Goal: Task Accomplishment & Management: Manage account settings

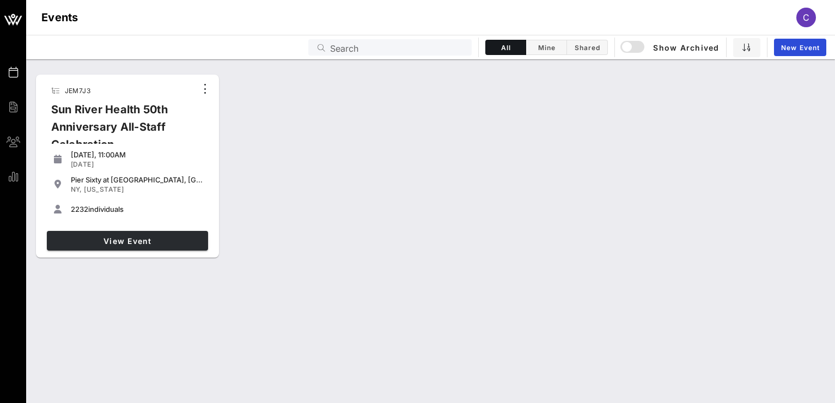
click at [136, 231] on link "View Event" at bounding box center [127, 241] width 161 height 20
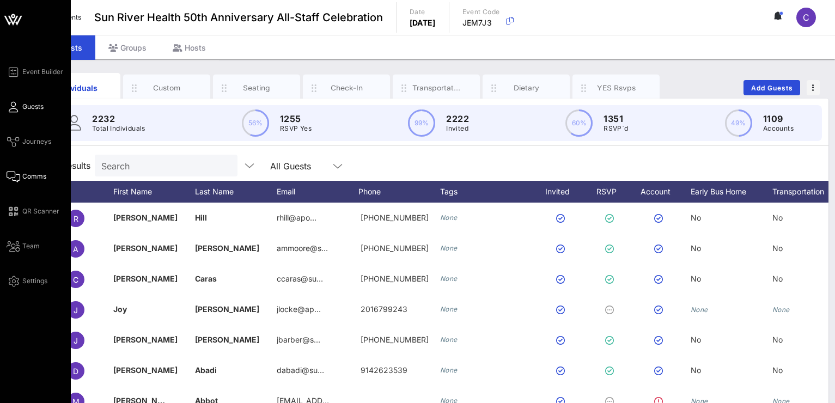
click at [22, 182] on link "Comms" at bounding box center [27, 176] width 40 height 13
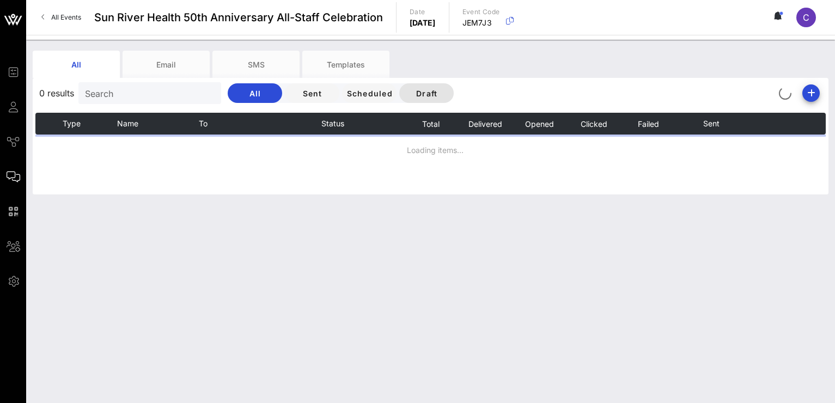
click at [424, 97] on span "Draft" at bounding box center [426, 93] width 37 height 9
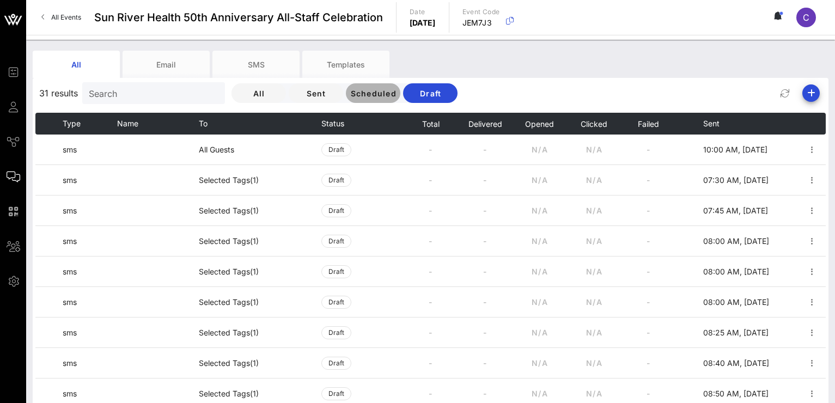
click at [371, 97] on span "Scheduled" at bounding box center [373, 93] width 47 height 9
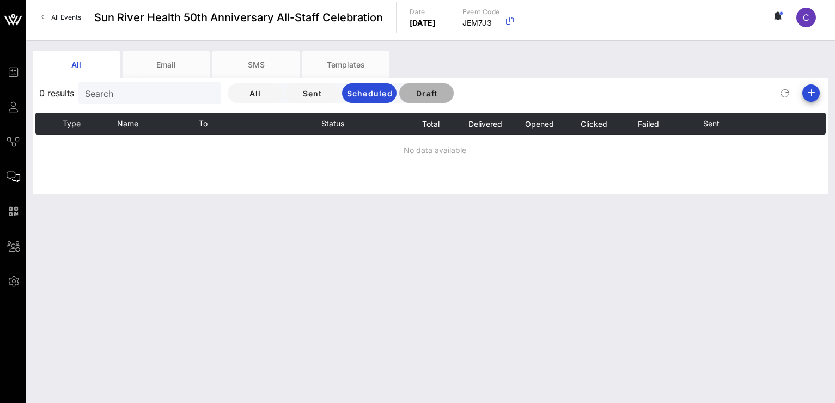
click at [418, 88] on button "Draft" at bounding box center [426, 93] width 54 height 20
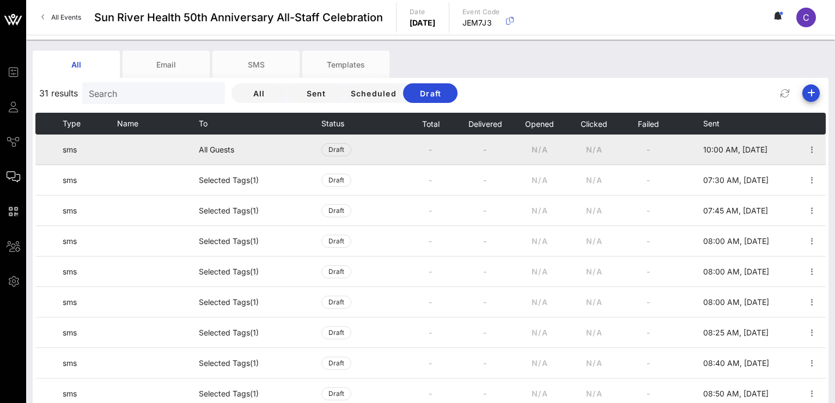
click at [708, 146] on span "10:00 AM, [DATE]" at bounding box center [735, 149] width 64 height 9
click at [708, 148] on span "10:00 AM, [DATE]" at bounding box center [735, 149] width 64 height 9
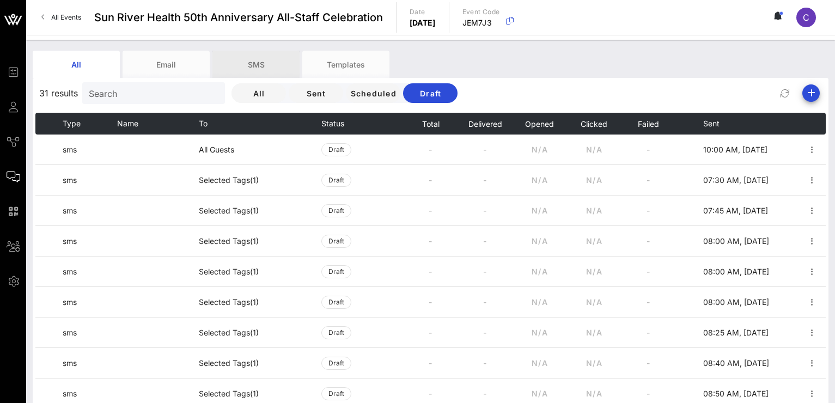
click at [269, 60] on div "SMS" at bounding box center [255, 64] width 87 height 27
click at [269, 59] on div "SMS" at bounding box center [255, 64] width 87 height 27
click at [387, 97] on span "Scheduled" at bounding box center [373, 93] width 47 height 9
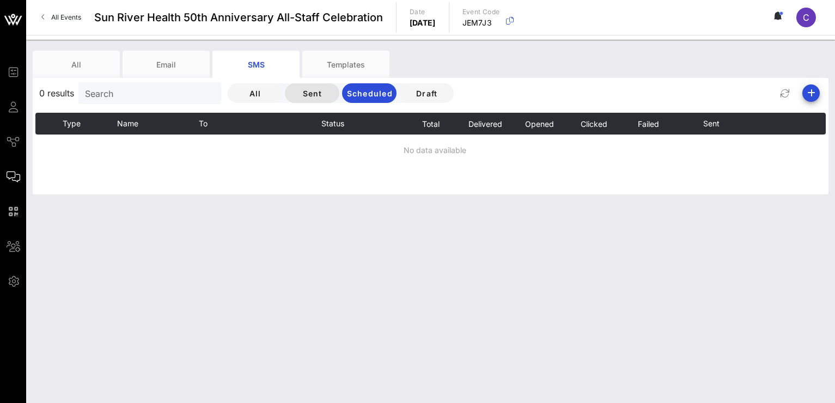
click at [321, 90] on span "Sent" at bounding box center [312, 93] width 37 height 9
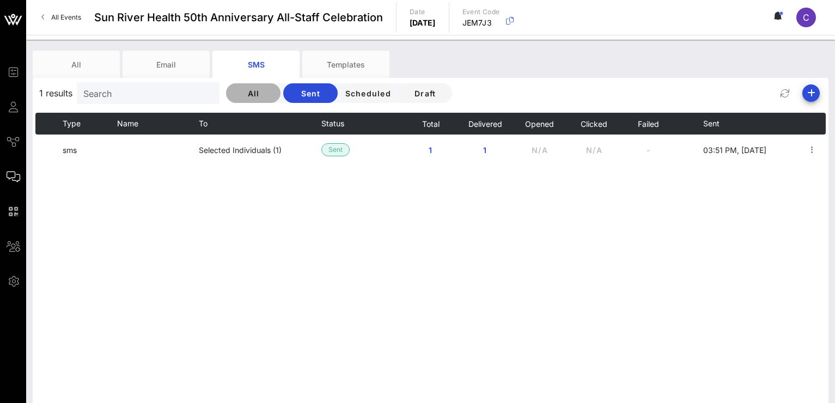
click at [272, 96] on span "All" at bounding box center [253, 93] width 37 height 9
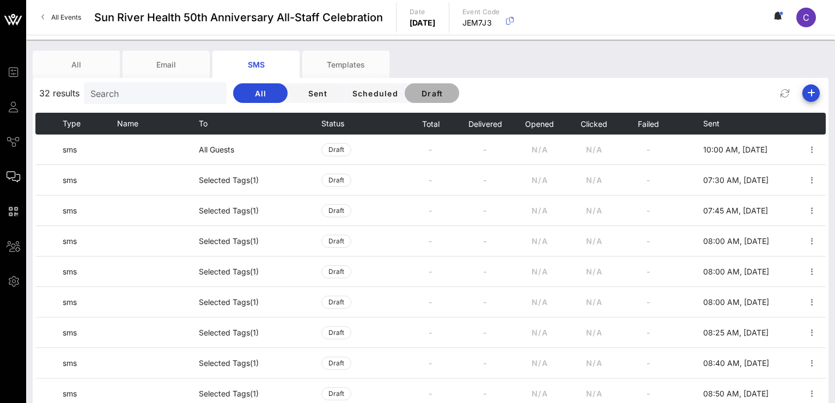
click at [438, 93] on span "Draft" at bounding box center [431, 93] width 37 height 9
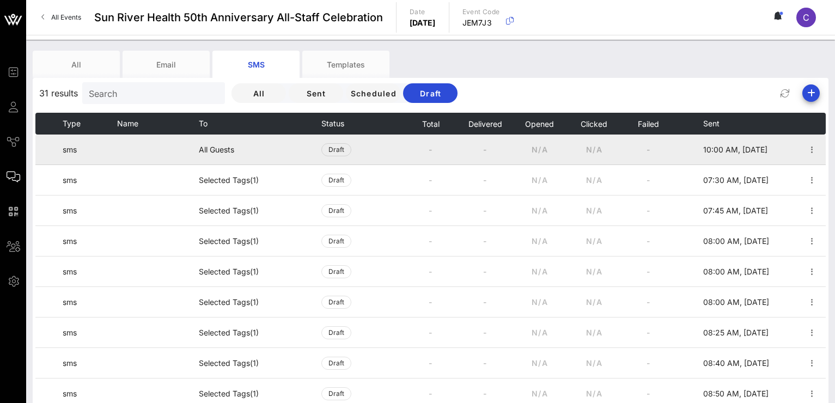
click at [290, 151] on td "All Guests" at bounding box center [260, 150] width 123 height 30
click at [331, 151] on span "Draft" at bounding box center [336, 150] width 16 height 12
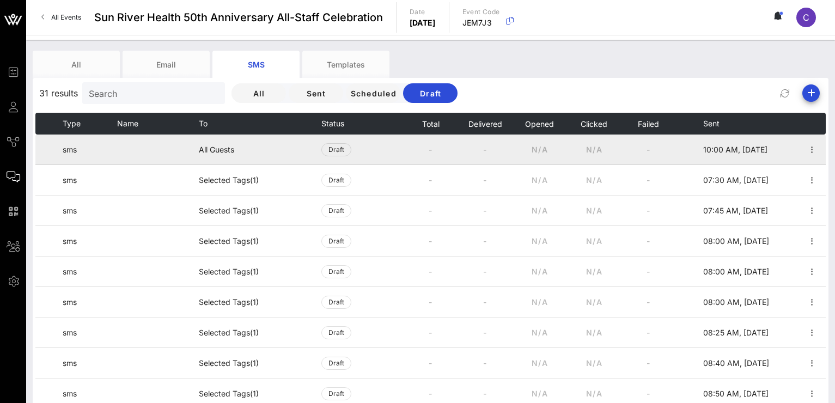
click at [385, 146] on td at bounding box center [389, 150] width 27 height 30
click at [322, 149] on span "Draft" at bounding box center [336, 149] width 30 height 13
click at [327, 149] on span "Draft" at bounding box center [336, 149] width 30 height 13
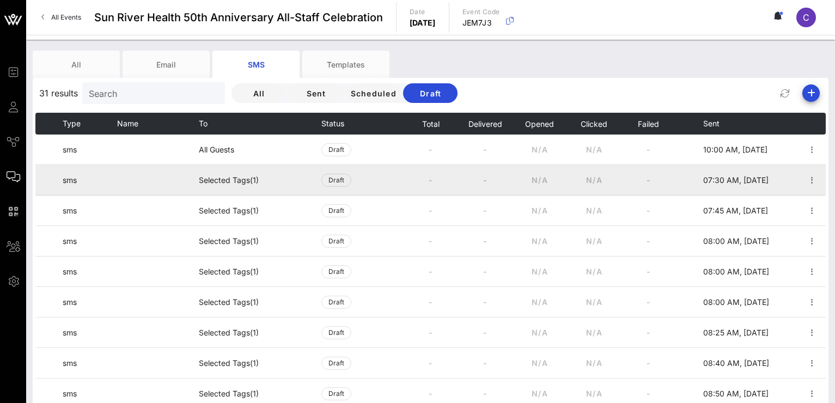
click at [501, 174] on td "-" at bounding box center [484, 180] width 54 height 30
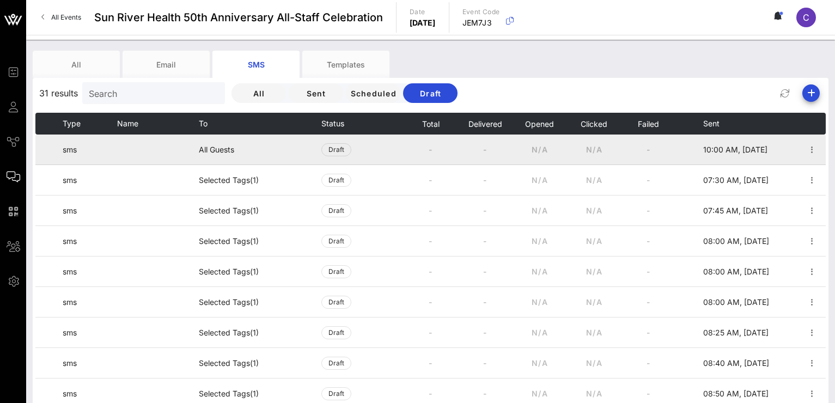
click at [577, 164] on td "N/A" at bounding box center [593, 150] width 54 height 30
click at [806, 147] on icon "button" at bounding box center [812, 149] width 13 height 13
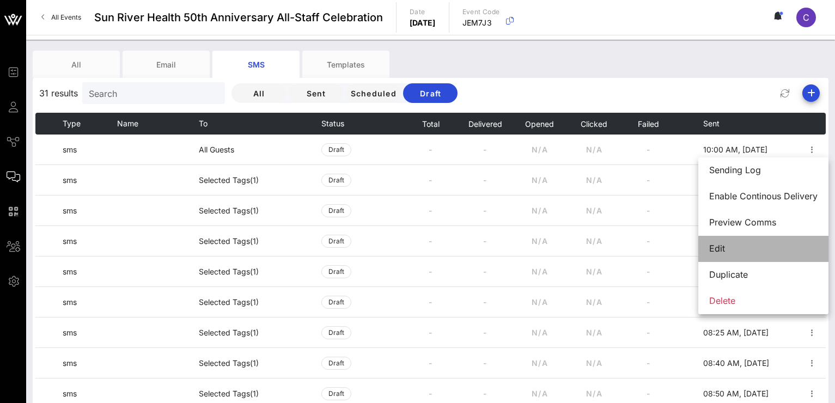
click at [743, 247] on div "Edit" at bounding box center [763, 248] width 108 height 10
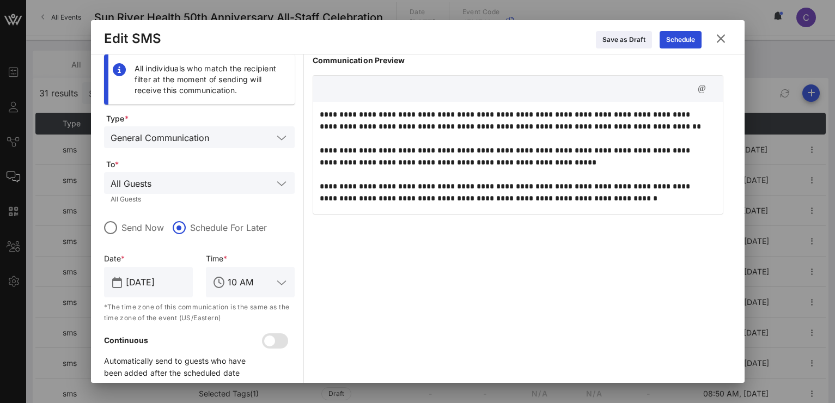
click at [717, 38] on icon at bounding box center [720, 38] width 15 height 13
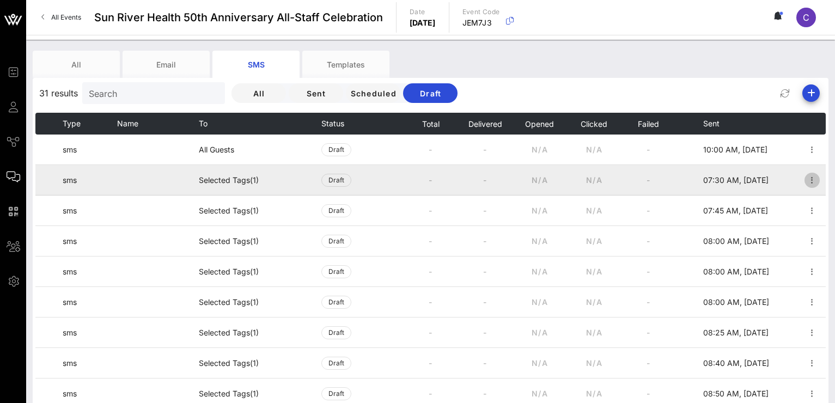
click at [807, 178] on icon "button" at bounding box center [812, 180] width 13 height 13
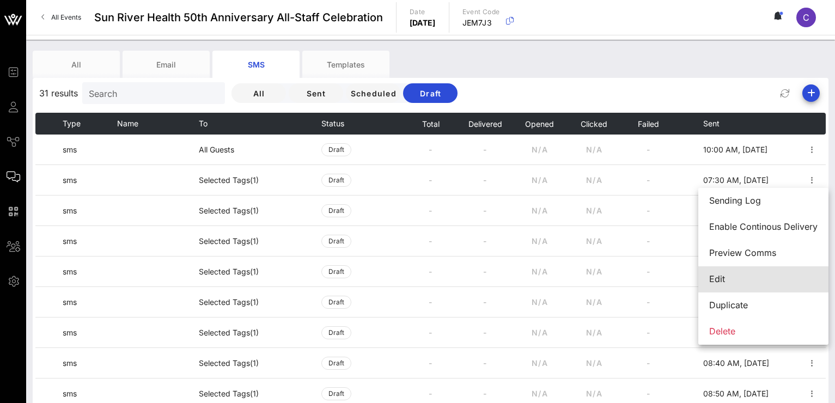
click at [735, 269] on div "Edit" at bounding box center [763, 278] width 108 height 23
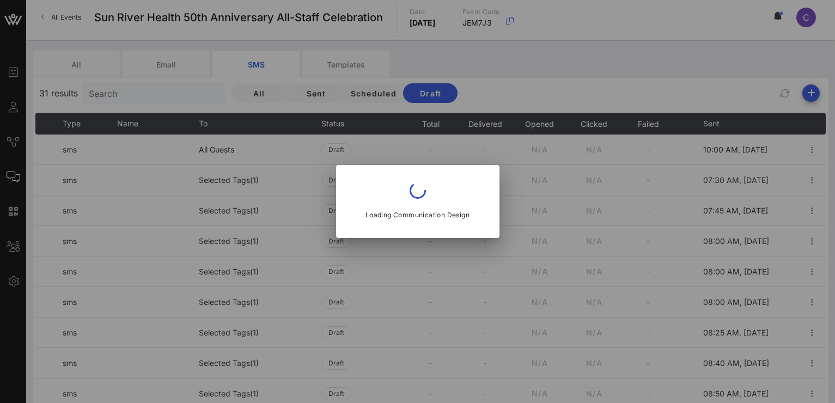
type input "[DATE]"
type input "7:30 AM"
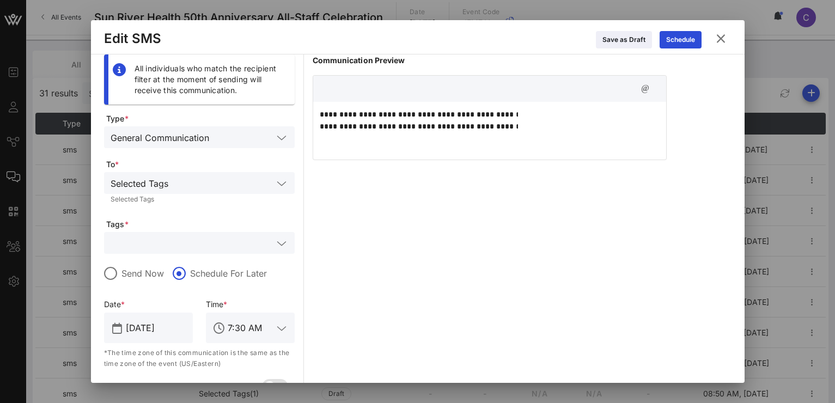
click at [722, 38] on icon at bounding box center [720, 38] width 15 height 13
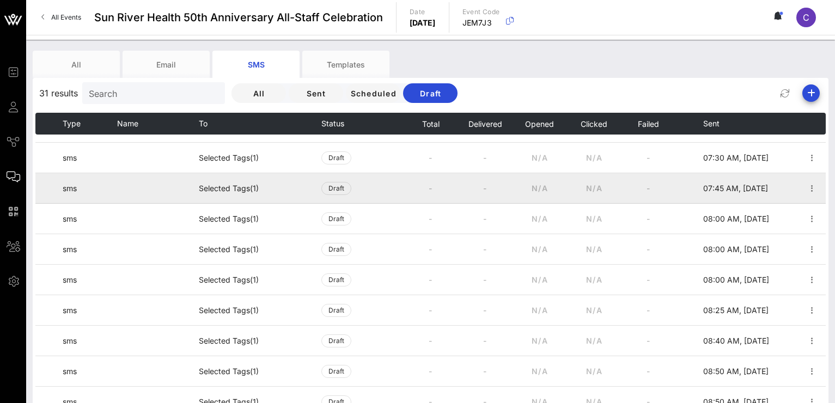
scroll to position [24, 0]
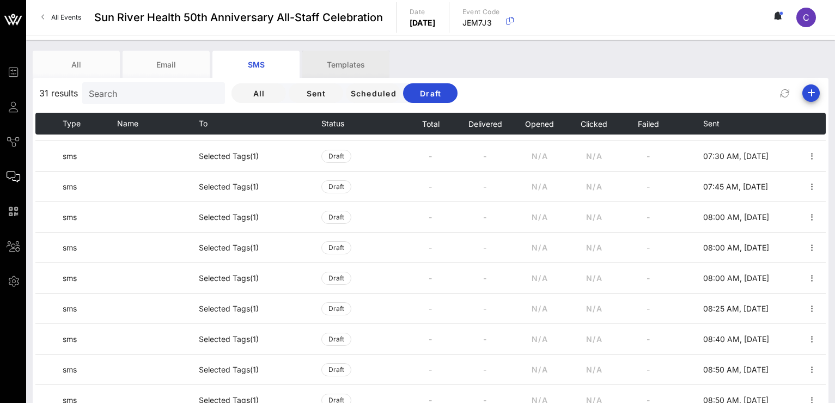
click at [351, 62] on div "Templates" at bounding box center [345, 64] width 87 height 27
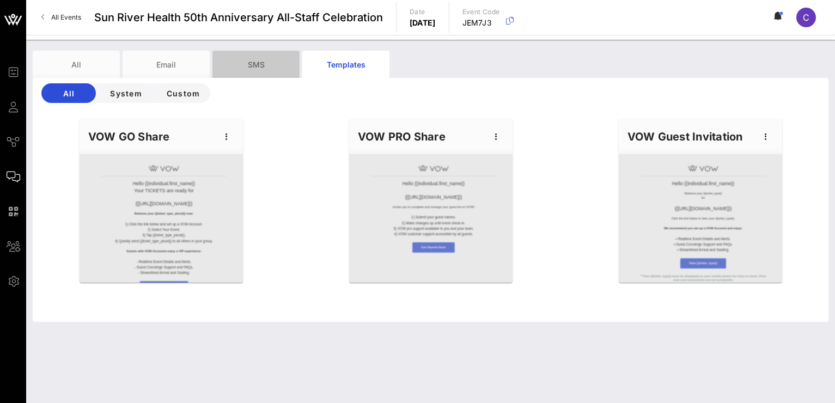
click at [243, 64] on div "SMS" at bounding box center [255, 64] width 87 height 27
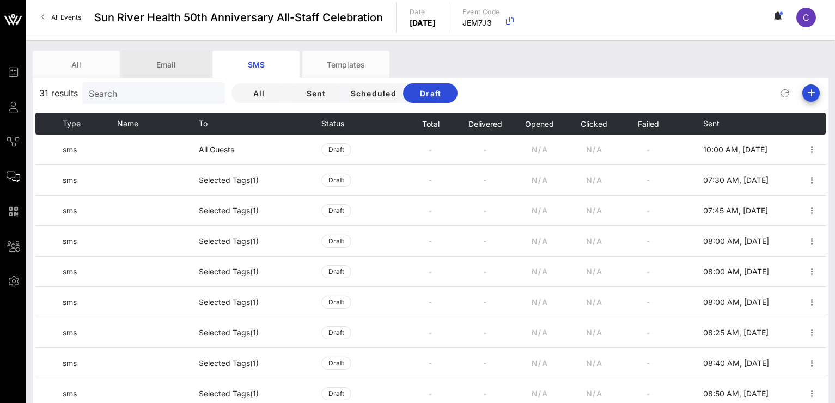
click at [185, 63] on div "Email" at bounding box center [166, 64] width 87 height 27
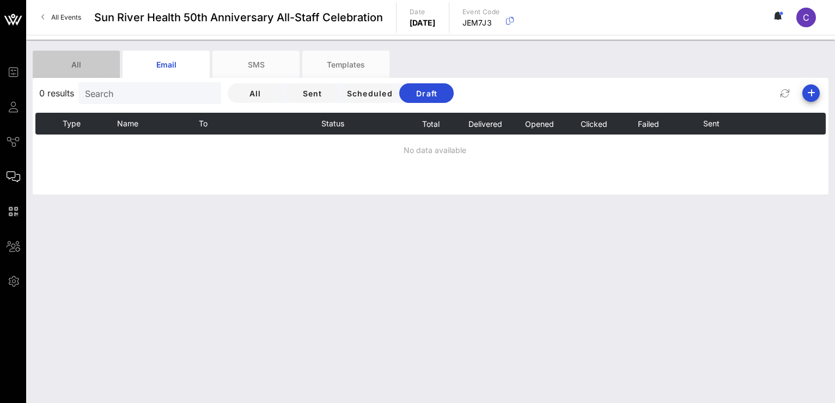
click at [97, 63] on div "All" at bounding box center [76, 64] width 87 height 27
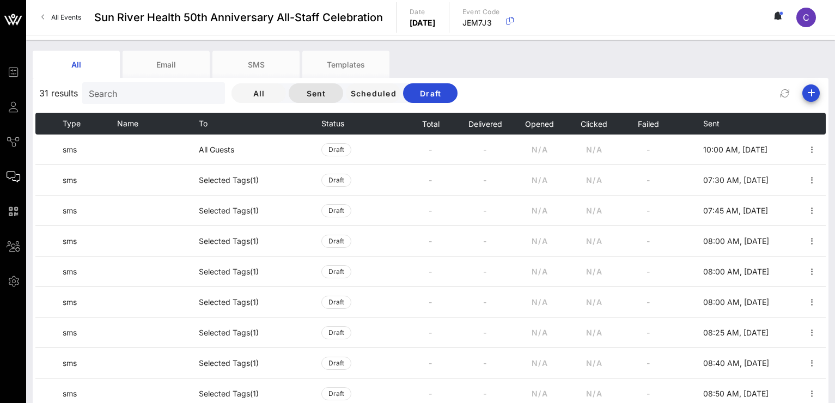
scroll to position [0, 0]
click at [136, 89] on input "Search" at bounding box center [152, 93] width 127 height 14
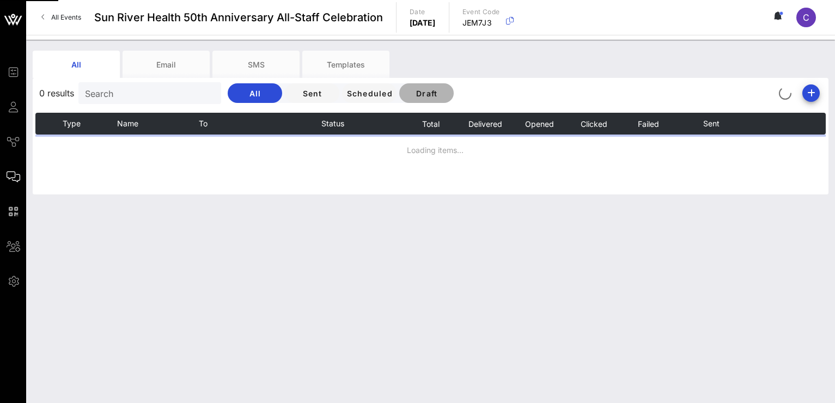
click at [434, 90] on span "Draft" at bounding box center [426, 93] width 37 height 9
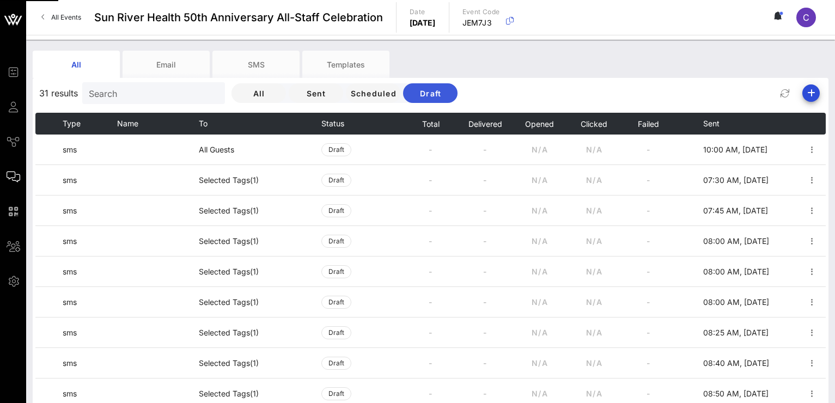
click at [423, 99] on button "Draft" at bounding box center [430, 93] width 54 height 20
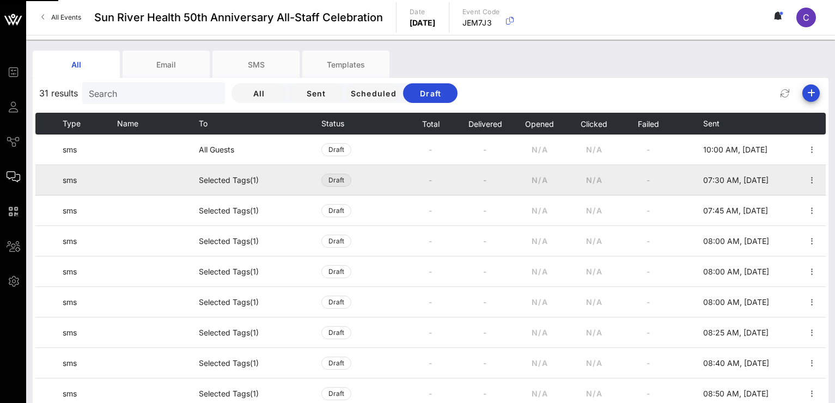
click at [330, 181] on span "Draft" at bounding box center [336, 180] width 16 height 12
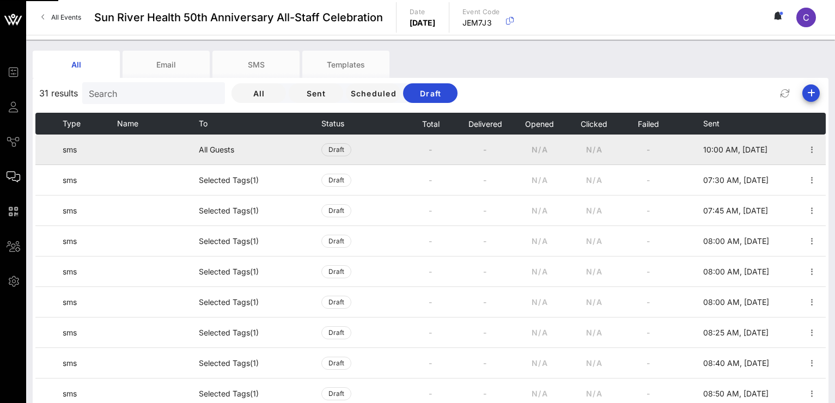
click at [694, 145] on td at bounding box center [688, 150] width 27 height 30
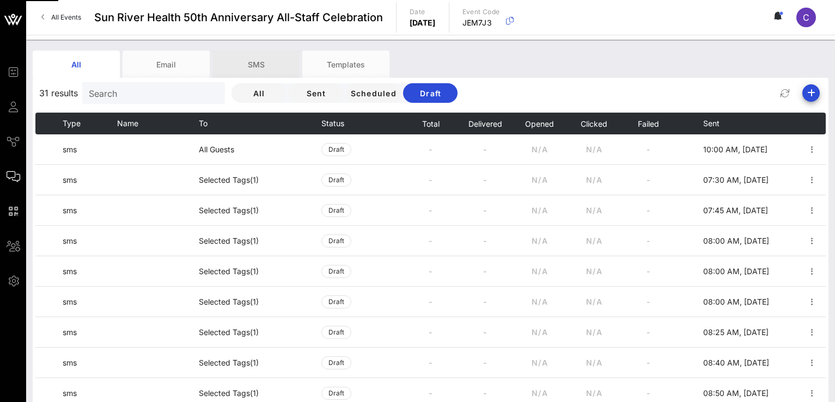
click at [244, 68] on div "SMS" at bounding box center [255, 64] width 87 height 27
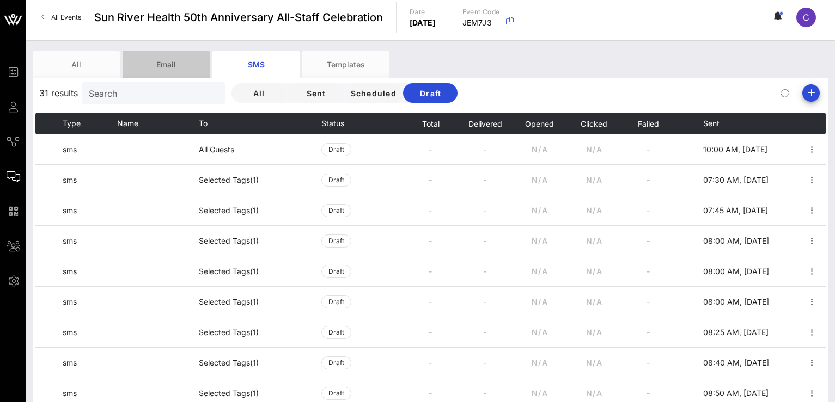
click at [175, 52] on div "Email" at bounding box center [166, 64] width 87 height 27
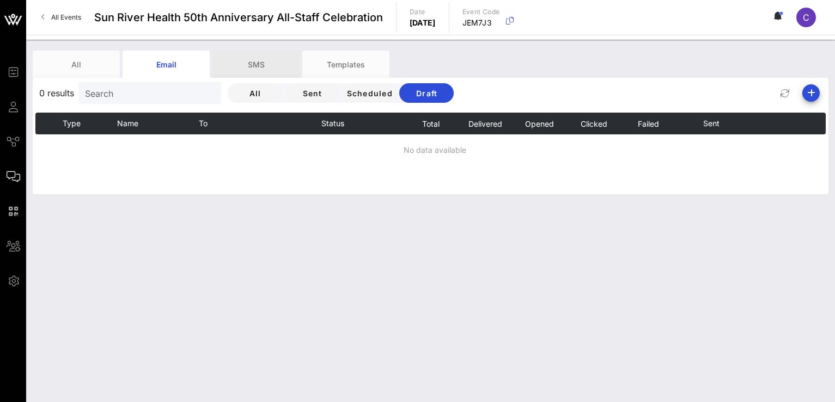
click at [258, 70] on div "SMS" at bounding box center [255, 64] width 87 height 27
